Goal: Information Seeking & Learning: Understand process/instructions

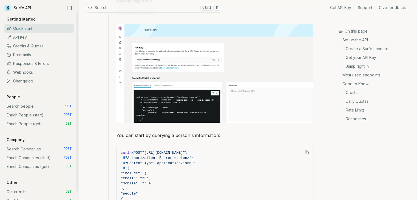
scroll to position [466, 0]
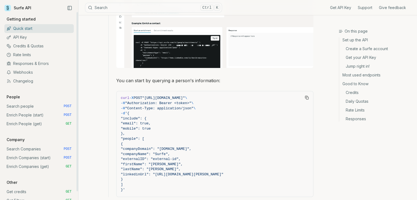
click at [40, 146] on link "Search Companies POST" at bounding box center [38, 149] width 69 height 9
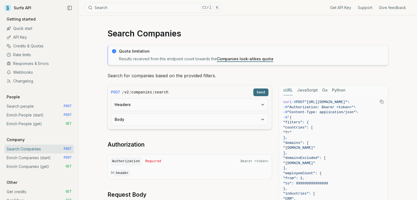
click at [144, 103] on button "Headers" at bounding box center [189, 105] width 157 height 12
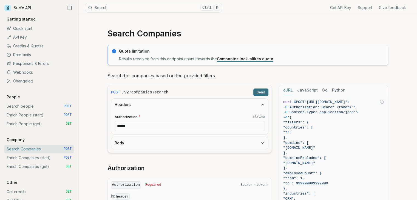
click at [152, 142] on button "Body" at bounding box center [189, 143] width 157 height 12
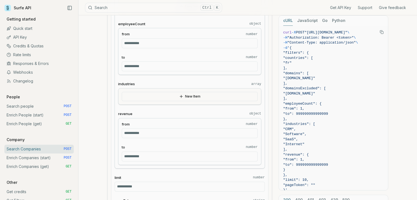
scroll to position [274, 0]
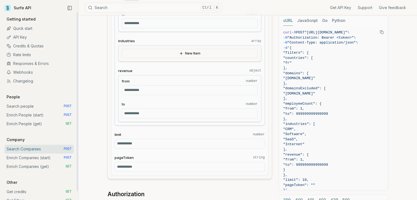
click at [36, 159] on link "Enrich Companies (start) POST" at bounding box center [38, 158] width 69 height 9
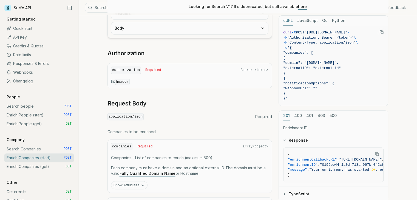
scroll to position [192, 0]
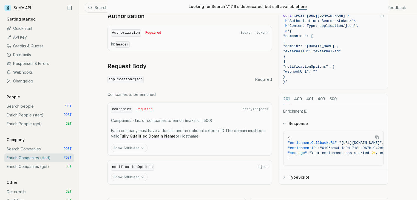
click at [142, 146] on icon "button" at bounding box center [143, 148] width 4 height 4
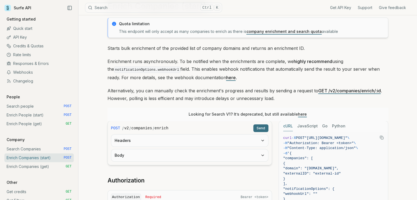
scroll to position [55, 0]
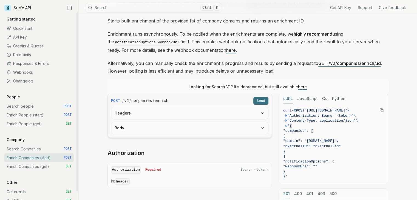
click at [35, 166] on link "Enrich Companies (get) GET" at bounding box center [38, 166] width 69 height 9
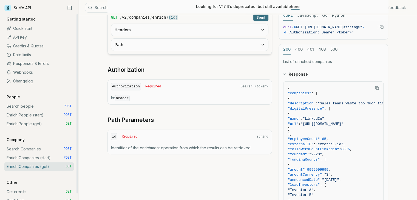
scroll to position [9, 0]
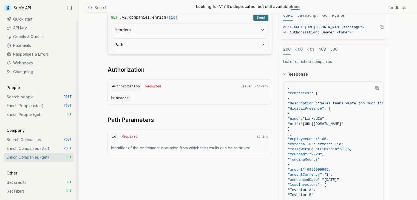
click at [27, 139] on link "Search Companies POST" at bounding box center [38, 140] width 69 height 9
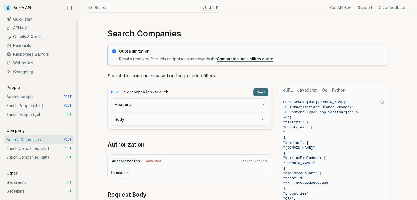
click at [30, 146] on link "Enrich Companies (start) POST" at bounding box center [38, 148] width 69 height 9
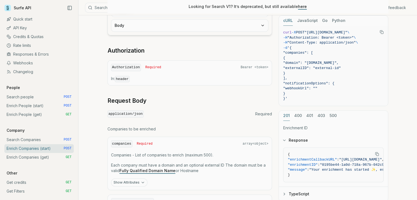
scroll to position [192, 0]
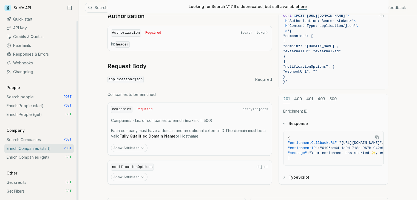
click at [34, 156] on link "Enrich Companies (get) GET" at bounding box center [38, 157] width 69 height 9
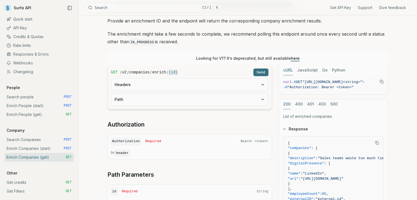
scroll to position [27, 0]
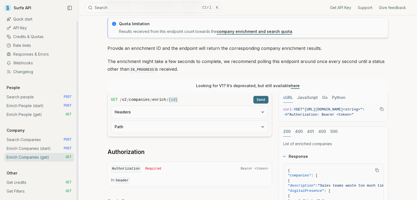
click at [43, 150] on link "Enrich Companies (start) POST" at bounding box center [38, 148] width 69 height 9
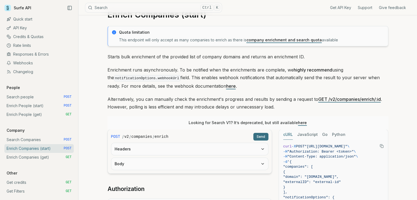
scroll to position [27, 0]
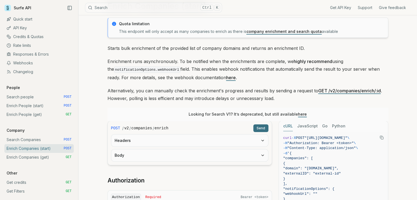
click at [268, 33] on link "company enrichment and search quota" at bounding box center [284, 31] width 75 height 5
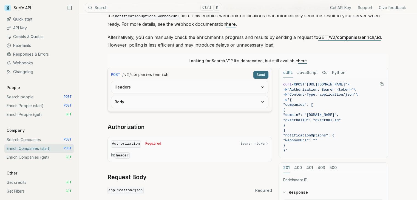
scroll to position [82, 0]
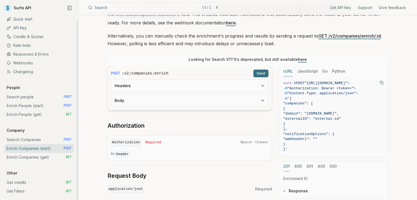
click at [28, 96] on link "Search people POST" at bounding box center [38, 97] width 69 height 9
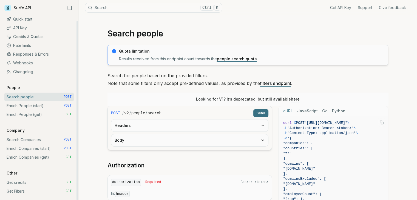
click at [36, 23] on link "Quick start" at bounding box center [38, 19] width 69 height 9
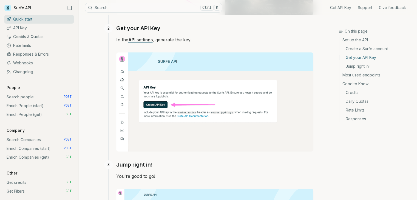
scroll to position [247, 0]
click at [13, 30] on link "API Key" at bounding box center [38, 28] width 69 height 9
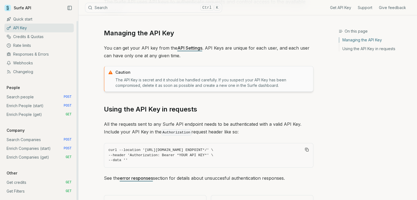
scroll to position [70, 0]
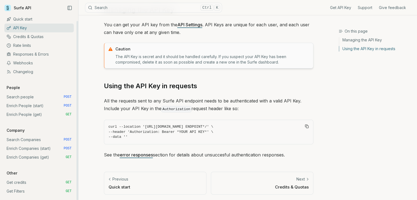
click at [21, 36] on link "Credits & Quotas" at bounding box center [38, 36] width 69 height 9
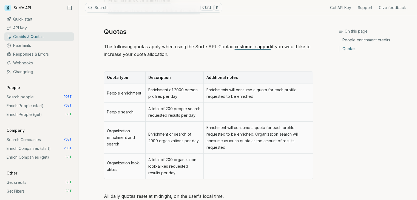
scroll to position [277, 0]
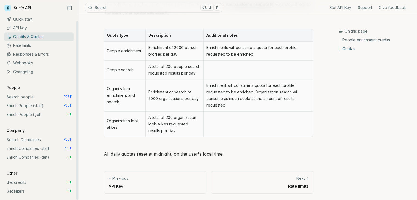
click at [34, 44] on link "Rate limits" at bounding box center [38, 45] width 69 height 9
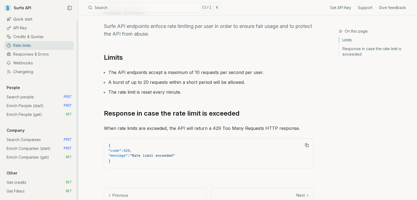
scroll to position [40, 0]
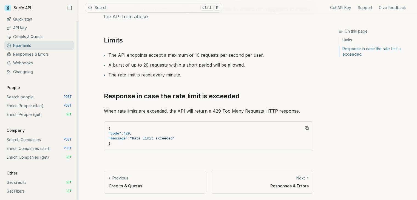
click at [37, 55] on link "Responses & Errors" at bounding box center [38, 54] width 69 height 9
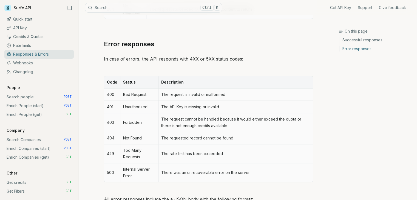
scroll to position [192, 0]
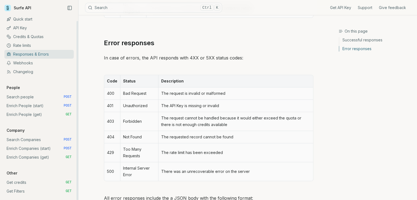
click at [23, 65] on link "Webhooks" at bounding box center [38, 63] width 69 height 9
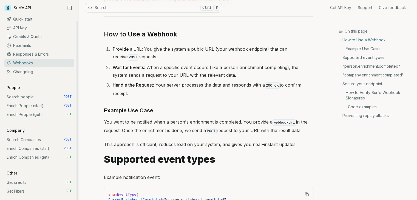
scroll to position [137, 0]
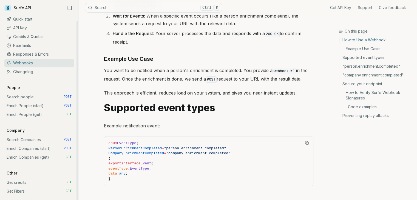
click at [22, 72] on link "Changelog" at bounding box center [38, 71] width 69 height 9
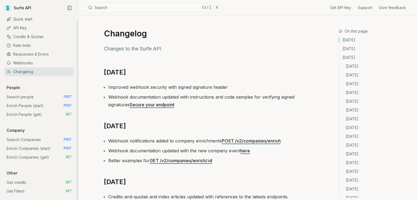
click at [23, 100] on link "Search people POST" at bounding box center [38, 97] width 69 height 9
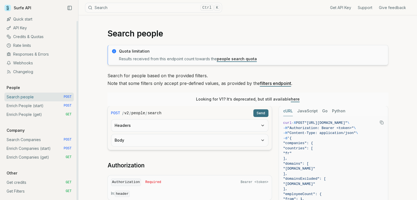
scroll to position [27, 0]
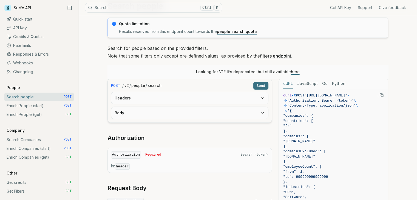
click at [149, 104] on button "Headers" at bounding box center [189, 98] width 157 height 12
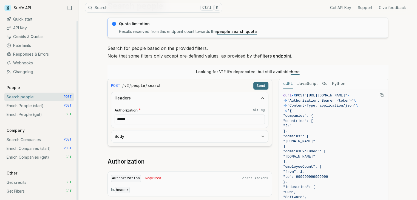
click at [12, 141] on link "Search Companies POST" at bounding box center [38, 140] width 69 height 9
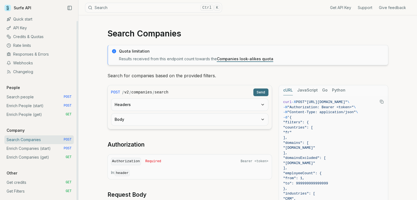
click at [36, 150] on link "Enrich Companies (start) POST" at bounding box center [38, 148] width 69 height 9
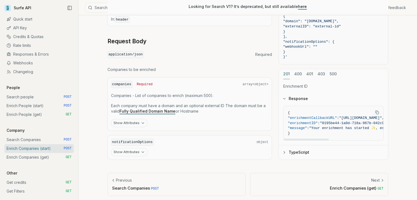
drag, startPoint x: 305, startPoint y: 137, endPoint x: 294, endPoint y: 137, distance: 10.7
click at [294, 139] on div at bounding box center [307, 140] width 46 height 2
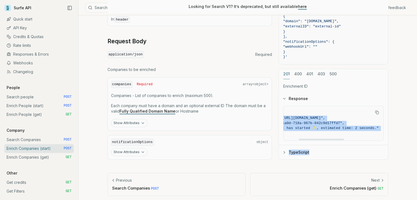
scroll to position [0, 120]
drag, startPoint x: 343, startPoint y: 116, endPoint x: 305, endPoint y: 117, distance: 37.9
click at [305, 117] on span ""[URL][DOMAIN_NAME]"" at bounding box center [301, 118] width 43 height 4
copy span "[URL][DOMAIN_NAME]"
click at [21, 25] on link "API Key" at bounding box center [38, 28] width 69 height 9
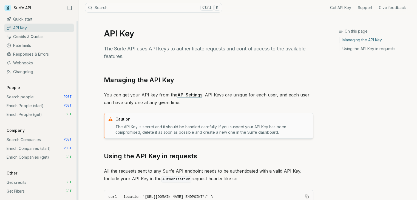
click at [37, 150] on link "Enrich Companies (start) POST" at bounding box center [38, 148] width 69 height 9
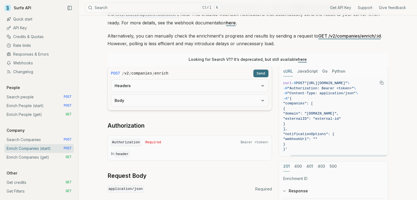
scroll to position [0, 13]
drag, startPoint x: 325, startPoint y: 155, endPoint x: 380, endPoint y: 156, distance: 55.1
click at [380, 156] on div at bounding box center [339, 156] width 97 height 2
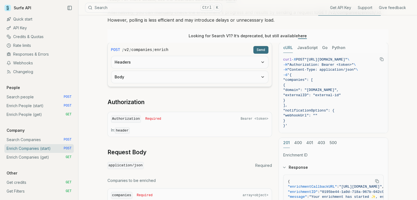
scroll to position [82, 0]
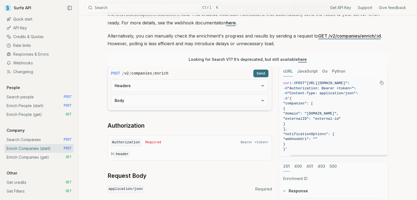
click at [309, 71] on button "JavaScript" at bounding box center [307, 71] width 21 height 10
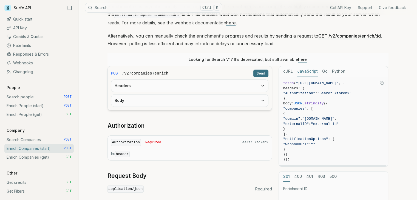
scroll to position [0, 1]
drag, startPoint x: 321, startPoint y: 165, endPoint x: 336, endPoint y: 161, distance: 15.3
click at [338, 165] on div at bounding box center [334, 166] width 108 height 2
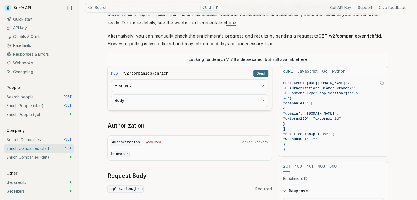
click at [291, 68] on button "cURL" at bounding box center [288, 71] width 10 height 10
drag, startPoint x: 324, startPoint y: 156, endPoint x: 319, endPoint y: 156, distance: 4.4
click at [322, 156] on div "cURL JavaScript Go Python curl -X POST "[URL][DOMAIN_NAME]" \ -H "Authorization…" at bounding box center [334, 111] width 110 height 91
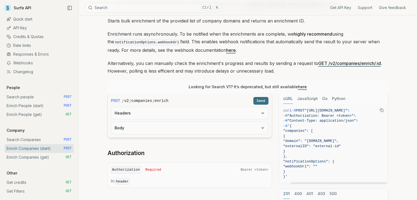
scroll to position [0, 0]
drag, startPoint x: 334, startPoint y: 182, endPoint x: 318, endPoint y: 184, distance: 15.7
click at [318, 184] on div at bounding box center [327, 183] width 97 height 2
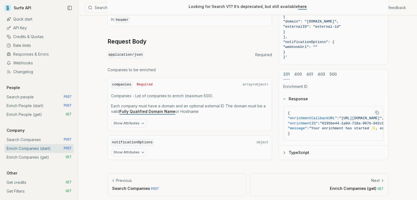
scroll to position [217, 0]
click at [133, 119] on button "Show Attributes" at bounding box center [129, 123] width 36 height 8
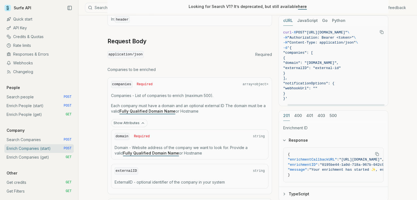
scroll to position [0, 13]
drag, startPoint x: 321, startPoint y: 105, endPoint x: 361, endPoint y: 103, distance: 39.5
click at [361, 104] on div at bounding box center [339, 105] width 97 height 2
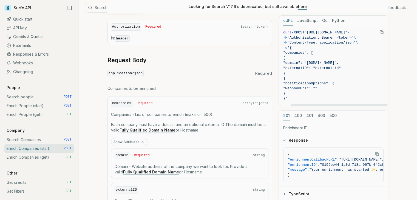
scroll to position [190, 0]
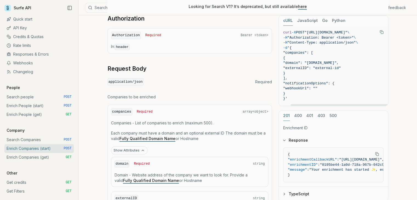
drag, startPoint x: 322, startPoint y: 103, endPoint x: 310, endPoint y: 106, distance: 11.5
click at [311, 106] on div "cURL JavaScript Go Python curl -X POST "[URL][DOMAIN_NAME]" \ -H "Authorization…" at bounding box center [334, 108] width 110 height 186
drag, startPoint x: 314, startPoint y: 105, endPoint x: 292, endPoint y: 107, distance: 22.3
click at [292, 106] on div at bounding box center [327, 105] width 97 height 2
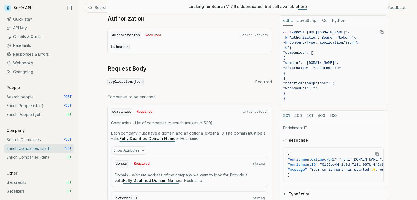
scroll to position [280, 0]
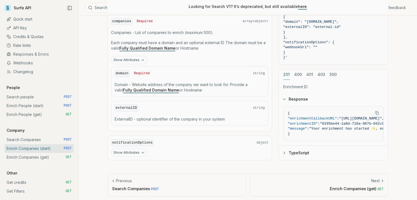
click at [297, 80] on div "Enrichment ID Response { "enrichmentCallbackURL" : "[URL][DOMAIN_NAME]" , "enri…" at bounding box center [333, 120] width 109 height 80
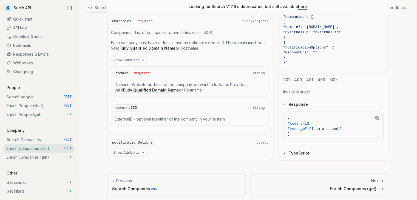
click at [297, 75] on button "400" at bounding box center [298, 80] width 8 height 10
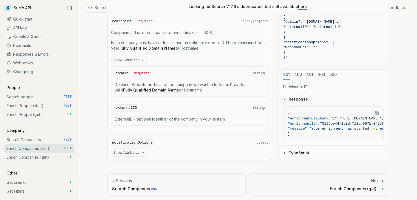
click at [288, 77] on div "201 400 401 403 500 Enrichment ID Response { "enrichmentCallbackURL" : "[URL][D…" at bounding box center [334, 114] width 110 height 91
click at [298, 73] on button "400" at bounding box center [298, 75] width 8 height 10
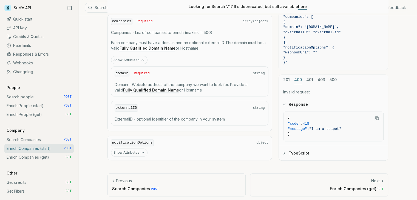
click at [286, 85] on div "Invalid request Response { "code" : 418 , "message" : "I am a teapot" } TypeScr…" at bounding box center [333, 122] width 109 height 75
click at [306, 78] on div "201 400 401 403 500" at bounding box center [333, 80] width 109 height 10
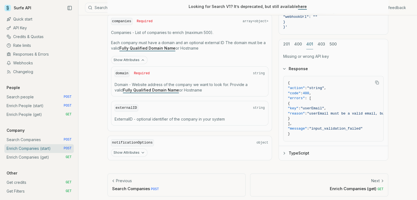
click at [308, 78] on div "201 400 401 403 500 Missing or wrong API key Response { "action" : "string" , "…" at bounding box center [334, 100] width 110 height 122
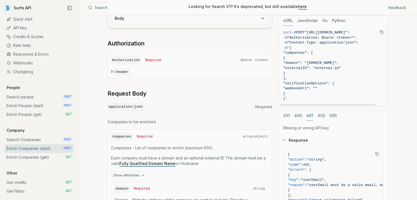
scroll to position [115, 0]
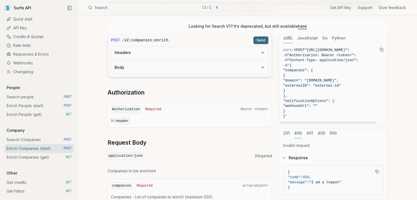
click at [298, 132] on button "400" at bounding box center [298, 133] width 8 height 10
click at [341, 122] on div "cURL JavaScript Go Python curl -X POST "[URL][DOMAIN_NAME]" \ -H "Authorization…" at bounding box center [334, 78] width 110 height 91
drag, startPoint x: 338, startPoint y: 121, endPoint x: 368, endPoint y: 119, distance: 30.0
click at [368, 122] on div at bounding box center [339, 123] width 97 height 2
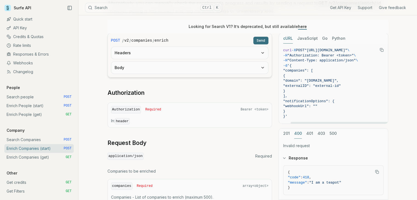
click at [401, 63] on article "Enrich Companies (start) Quota limitation This endpoint will only accept as man…" at bounding box center [247, 134] width 307 height 468
drag, startPoint x: 354, startPoint y: 121, endPoint x: 323, endPoint y: 102, distance: 36.8
click at [326, 122] on div at bounding box center [327, 123] width 97 height 2
click at [381, 48] on icon "Copy Text" at bounding box center [382, 50] width 4 height 4
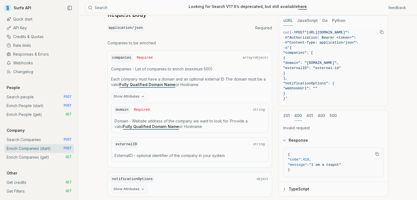
scroll to position [252, 0]
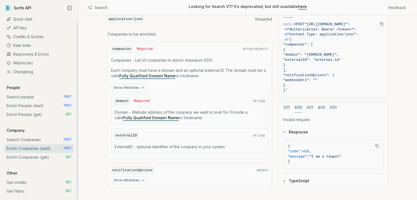
click at [27, 156] on link "Enrich Companies (get) GET" at bounding box center [38, 157] width 69 height 9
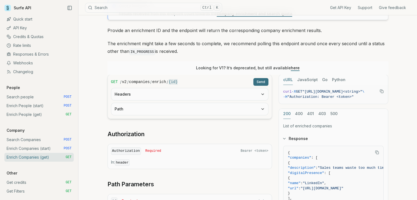
scroll to position [55, 0]
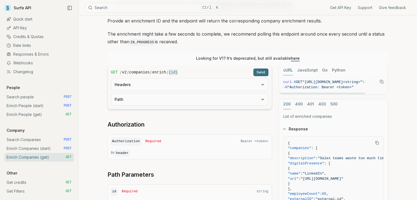
click at [382, 82] on icon "Copy Text" at bounding box center [382, 82] width 4 height 4
drag, startPoint x: 321, startPoint y: 94, endPoint x: 361, endPoint y: 92, distance: 40.1
click at [361, 93] on div at bounding box center [345, 94] width 86 height 2
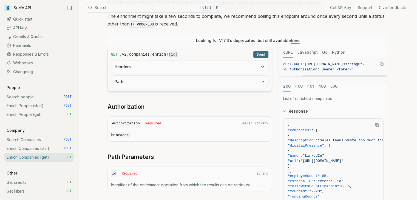
scroll to position [82, 0]
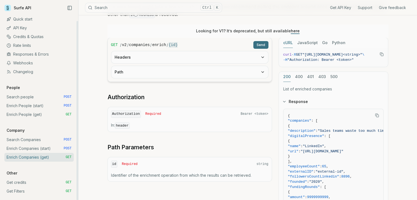
click at [29, 107] on link "Enrich People (start) POST" at bounding box center [38, 106] width 69 height 9
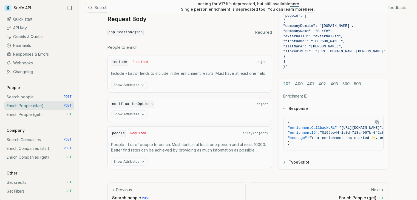
scroll to position [247, 0]
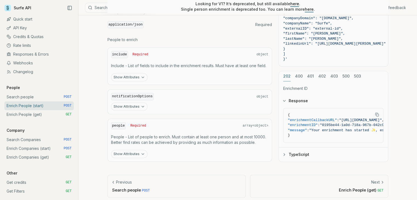
click at [135, 153] on button "Show Attributes" at bounding box center [129, 154] width 36 height 8
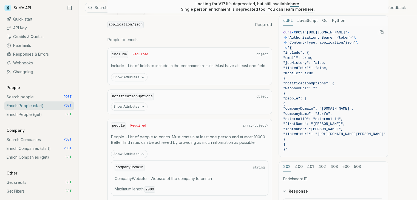
click at [135, 73] on button "Show Attributes" at bounding box center [129, 77] width 36 height 8
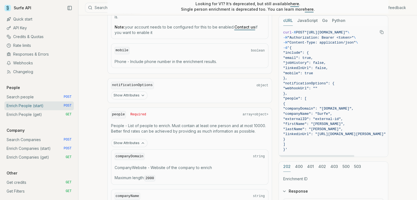
scroll to position [364, 0]
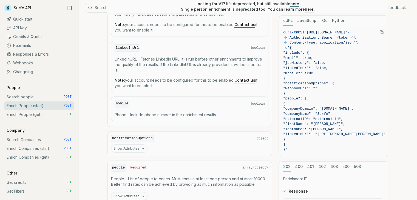
click at [382, 31] on icon "Copy Text" at bounding box center [382, 32] width 4 height 4
click at [32, 116] on link "Enrich People (get) GET" at bounding box center [38, 114] width 69 height 9
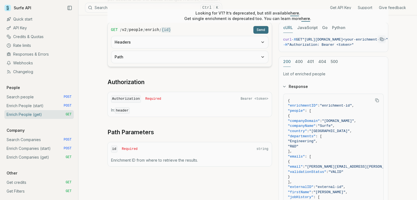
scroll to position [110, 0]
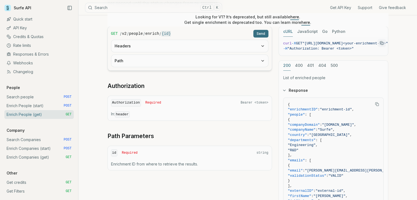
click at [146, 56] on button "Path" at bounding box center [189, 61] width 157 height 12
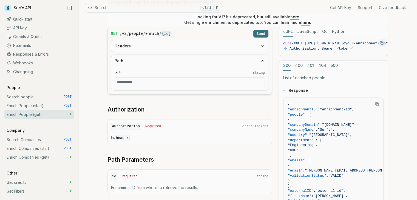
click at [143, 48] on button "Headers" at bounding box center [189, 46] width 157 height 12
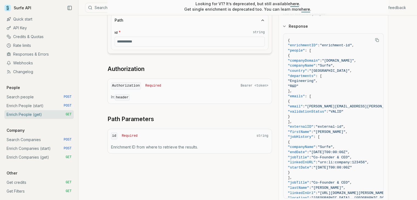
scroll to position [174, 0]
click at [38, 105] on link "Enrich People (start) POST" at bounding box center [38, 106] width 69 height 9
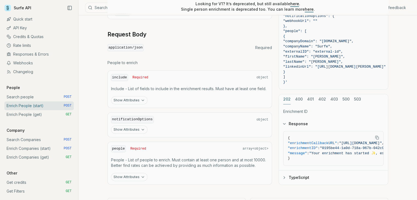
scroll to position [224, 0]
click at [135, 97] on button "Show Attributes" at bounding box center [129, 100] width 36 height 8
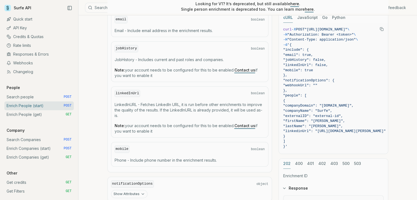
scroll to position [265, 0]
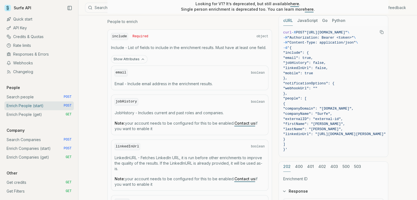
click at [124, 60] on button "Show Attributes" at bounding box center [129, 59] width 36 height 8
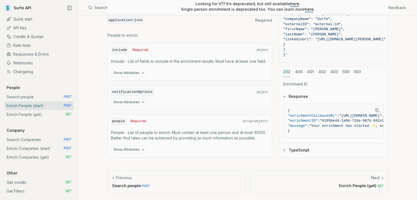
scroll to position [248, 0]
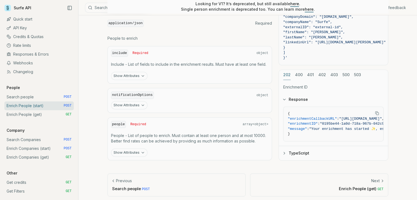
click at [129, 149] on button "Show Attributes" at bounding box center [129, 153] width 36 height 8
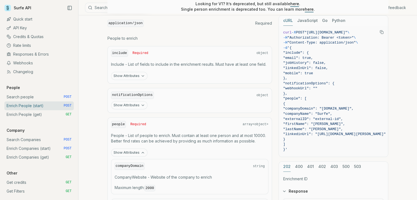
click at [129, 149] on button "Show Attributes" at bounding box center [129, 153] width 36 height 8
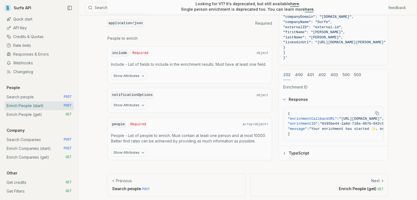
click at [129, 149] on button "Show Attributes" at bounding box center [129, 153] width 36 height 8
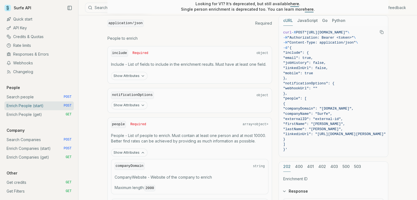
click at [129, 149] on button "Show Attributes" at bounding box center [129, 153] width 36 height 8
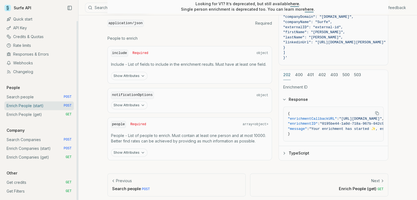
click at [30, 142] on link "Search Companies POST" at bounding box center [38, 140] width 69 height 9
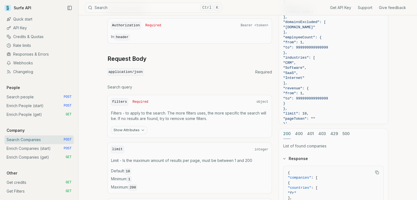
scroll to position [165, 0]
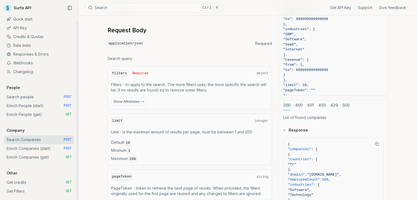
click at [36, 108] on link "Enrich People (start) POST" at bounding box center [38, 106] width 69 height 9
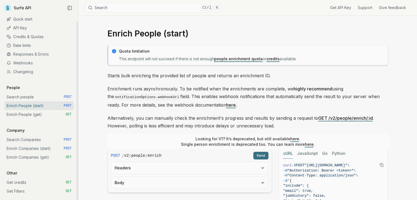
click at [36, 111] on link "Enrich People (get) GET" at bounding box center [38, 114] width 69 height 9
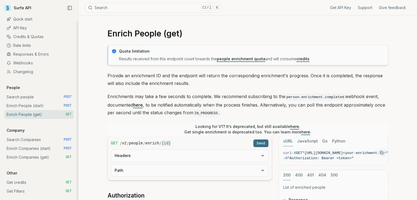
scroll to position [137, 0]
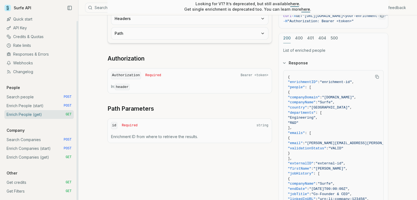
click at [42, 151] on link "Enrich Companies (start) POST" at bounding box center [38, 148] width 69 height 9
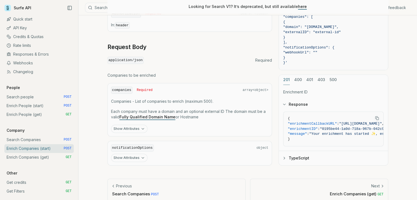
scroll to position [217, 0]
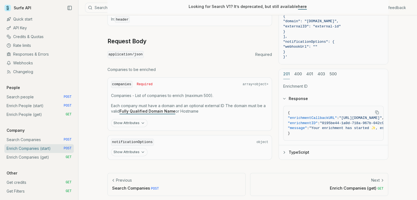
click at [125, 122] on button "Show Attributes" at bounding box center [129, 123] width 36 height 8
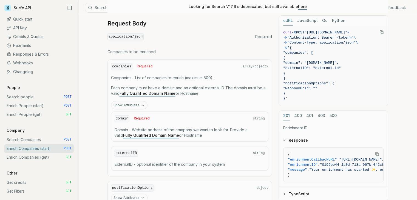
scroll to position [272, 0]
